Goal: Find specific page/section

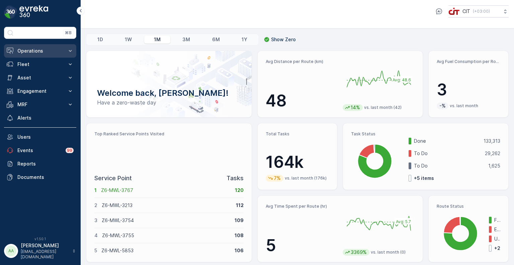
click at [47, 51] on p "Operations" at bounding box center [40, 51] width 46 height 7
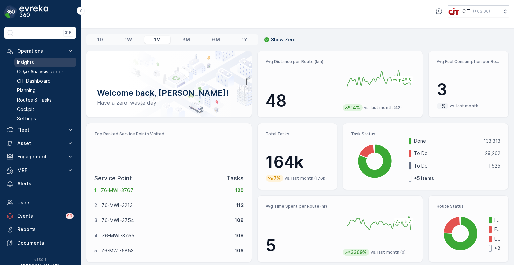
click at [32, 62] on p "Insights" at bounding box center [25, 62] width 17 height 7
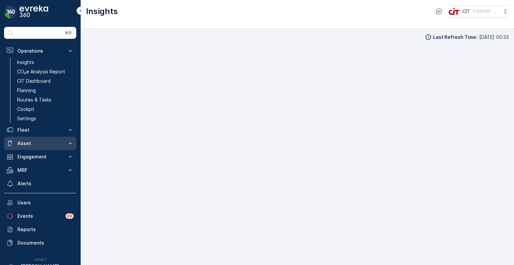
click at [38, 144] on p "Asset" at bounding box center [40, 143] width 46 height 7
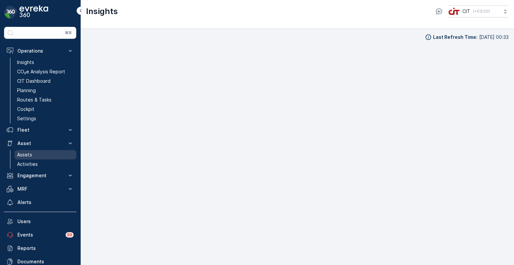
click at [31, 154] on p "Assets" at bounding box center [24, 154] width 15 height 7
